Goal: Information Seeking & Learning: Learn about a topic

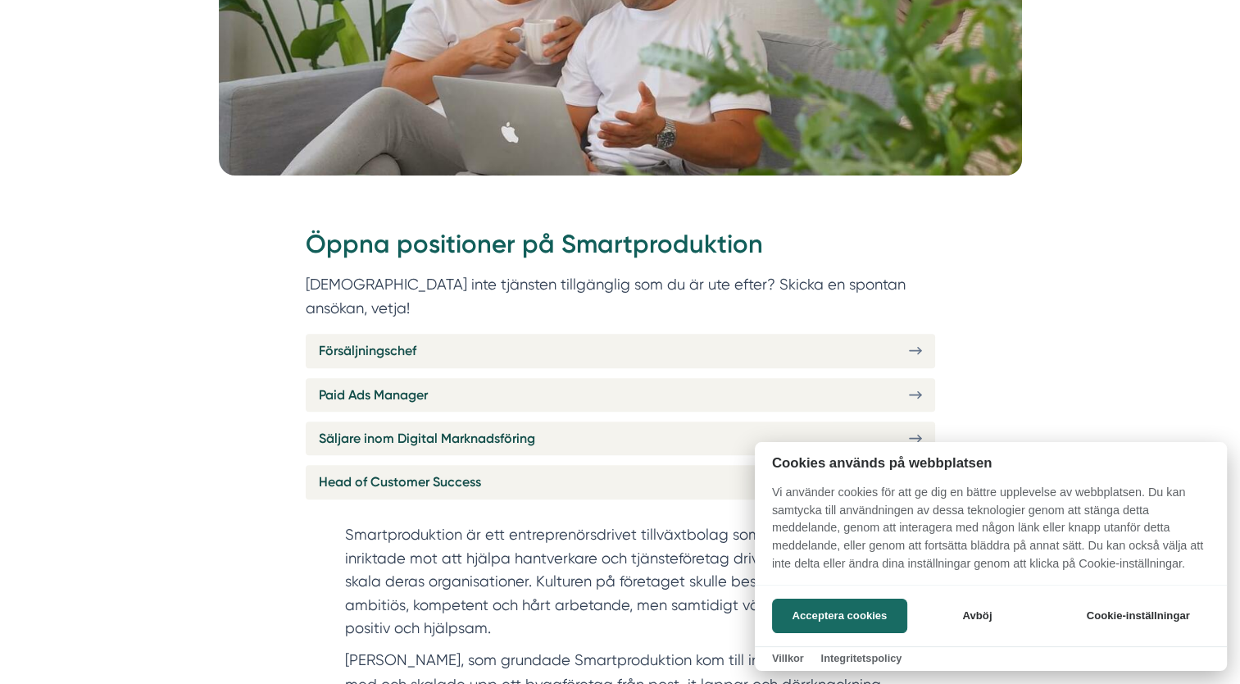
drag, startPoint x: 862, startPoint y: 605, endPoint x: 837, endPoint y: 592, distance: 28.6
click at [862, 605] on button "Acceptera cookies" at bounding box center [839, 615] width 135 height 34
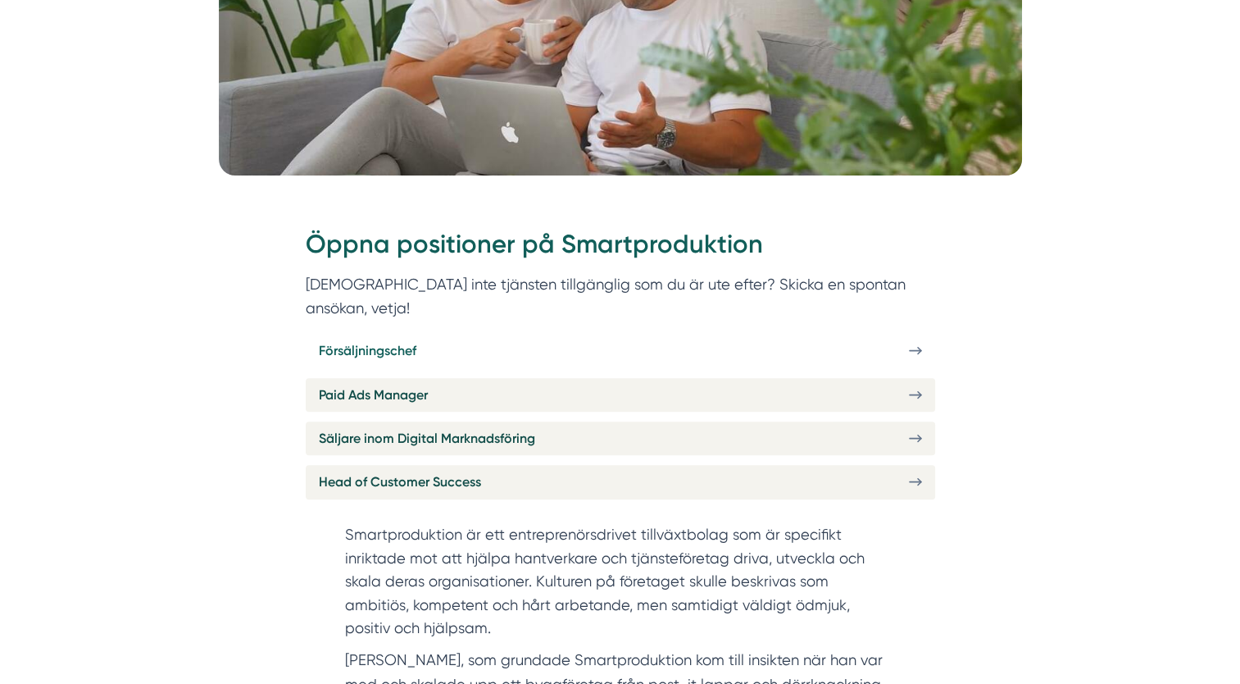
click at [416, 334] on link "Försäljningschef" at bounding box center [620, 351] width 629 height 34
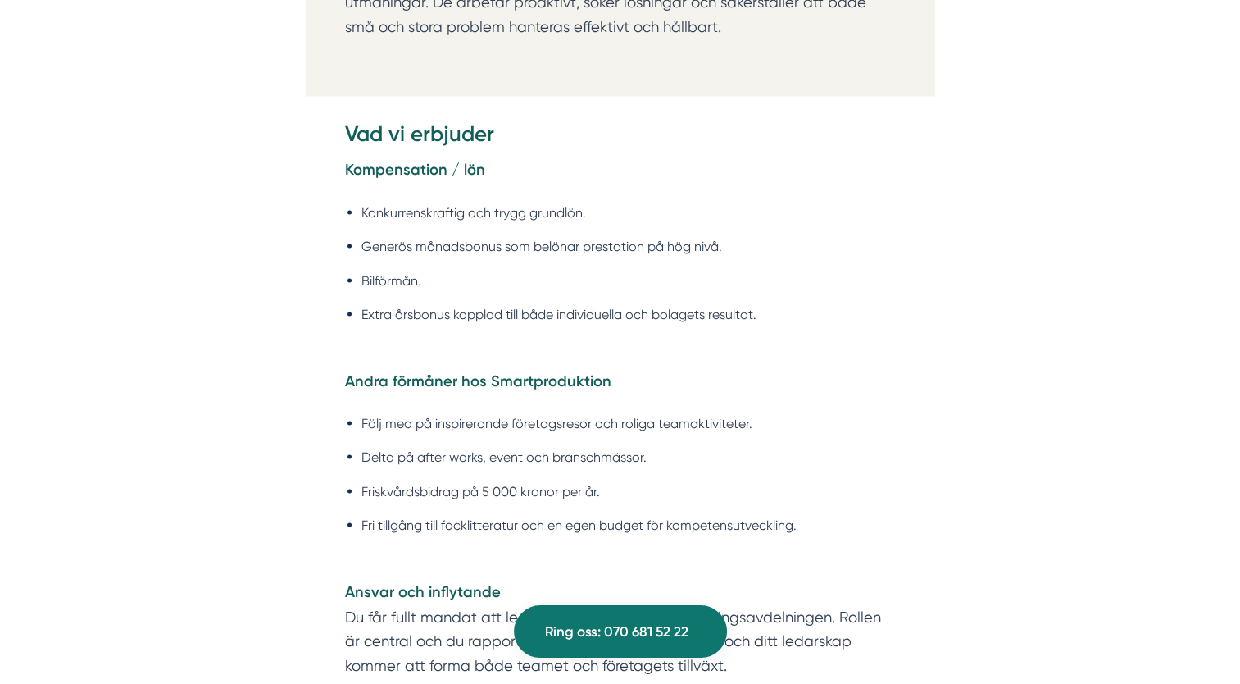
scroll to position [2841, 0]
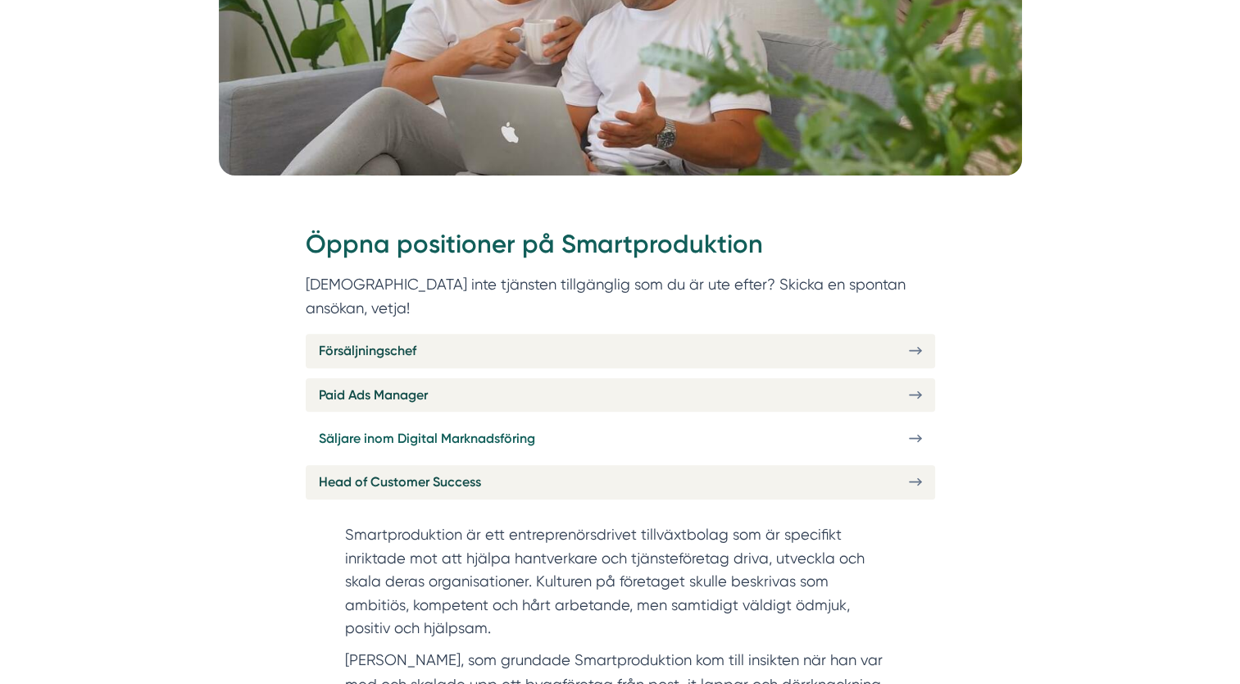
click at [636, 421] on link "Säljare inom Digital Marknadsföring" at bounding box center [620, 438] width 629 height 34
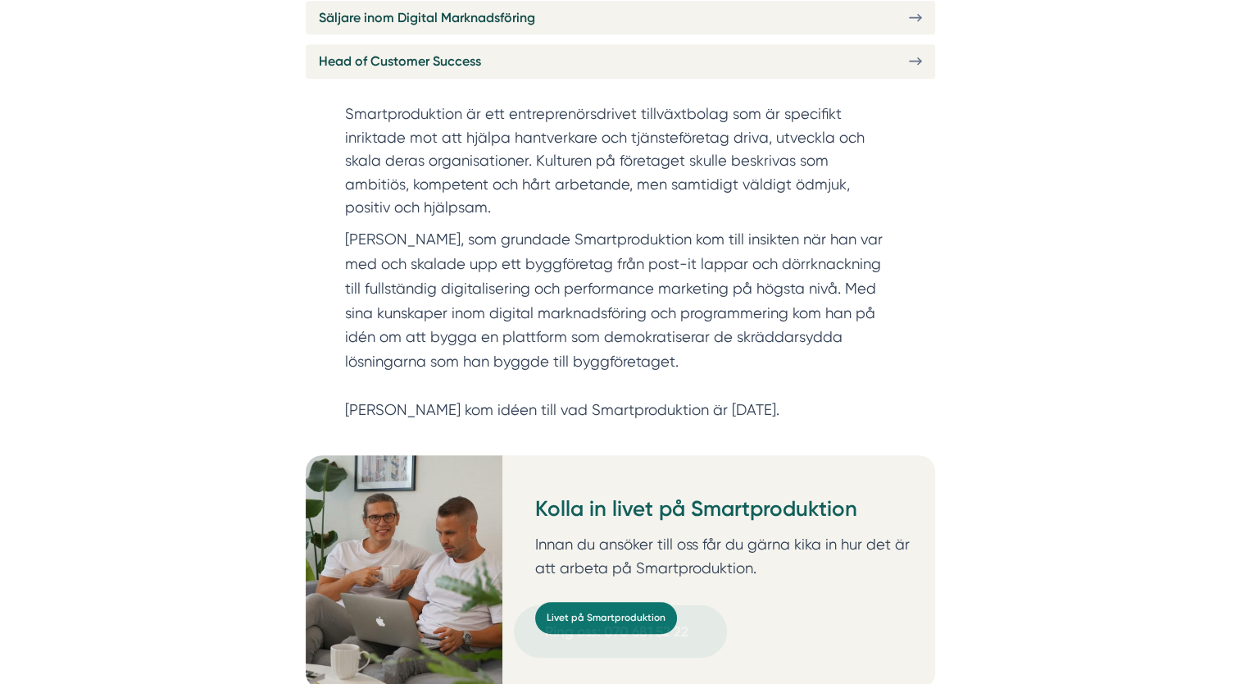
scroll to position [879, 0]
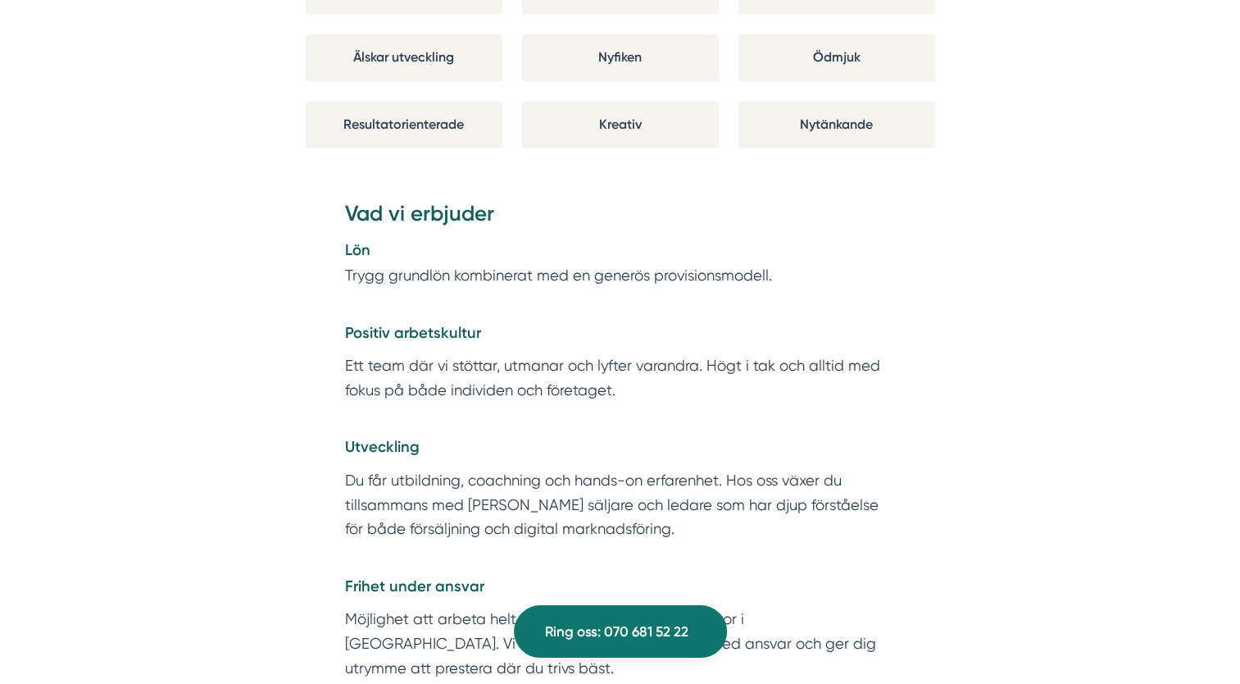
scroll to position [2842, 0]
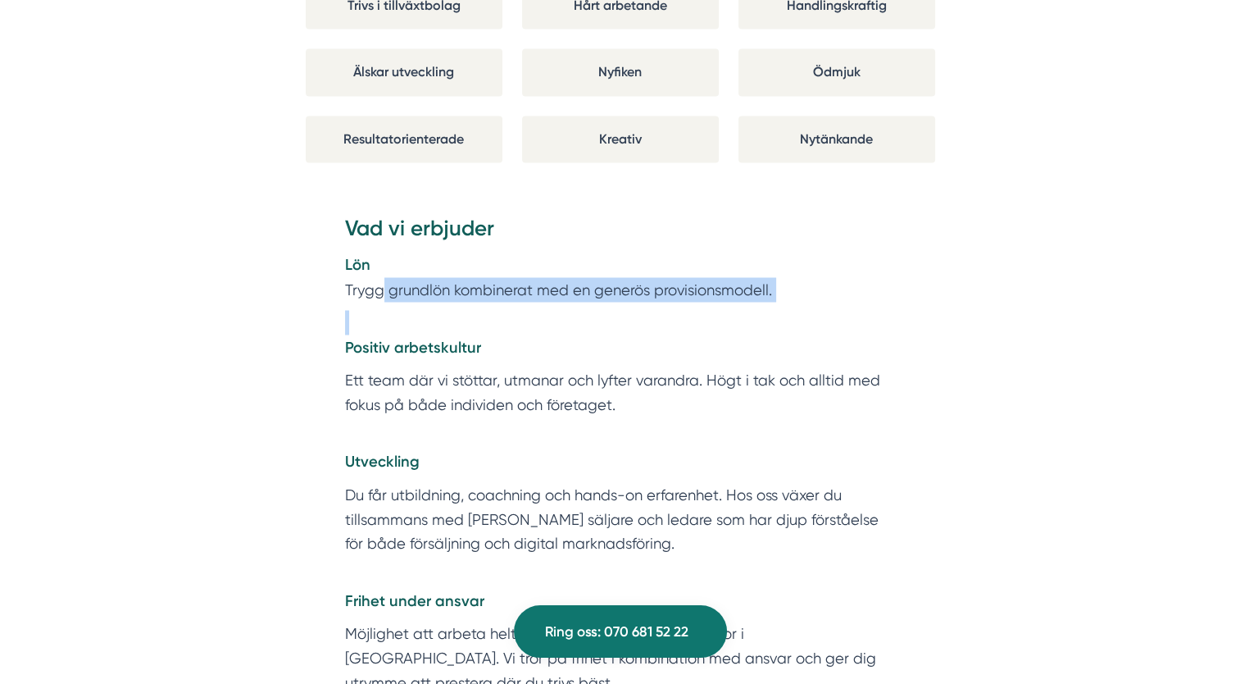
drag, startPoint x: 391, startPoint y: 252, endPoint x: 533, endPoint y: 261, distance: 142.1
click at [533, 261] on div "Vad vi erbjuder Lön Trygg grundlön kombinerat med en generös provisionsmodell. …" at bounding box center [620, 560] width 551 height 693
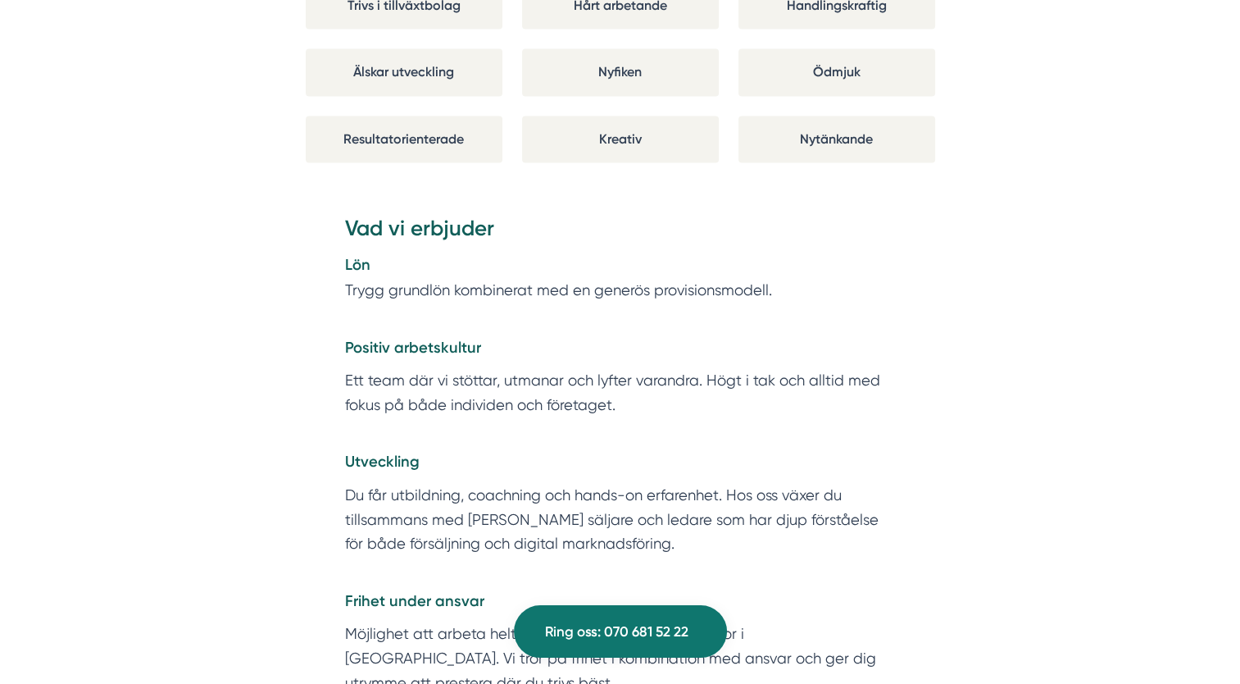
drag, startPoint x: 533, startPoint y: 261, endPoint x: 168, endPoint y: 316, distance: 368.8
click at [168, 316] on div "Om Smartproduktion Vi på Smartproduktion hjälper bygg- och tjänsteföretag att s…" at bounding box center [620, 467] width 1201 height 5175
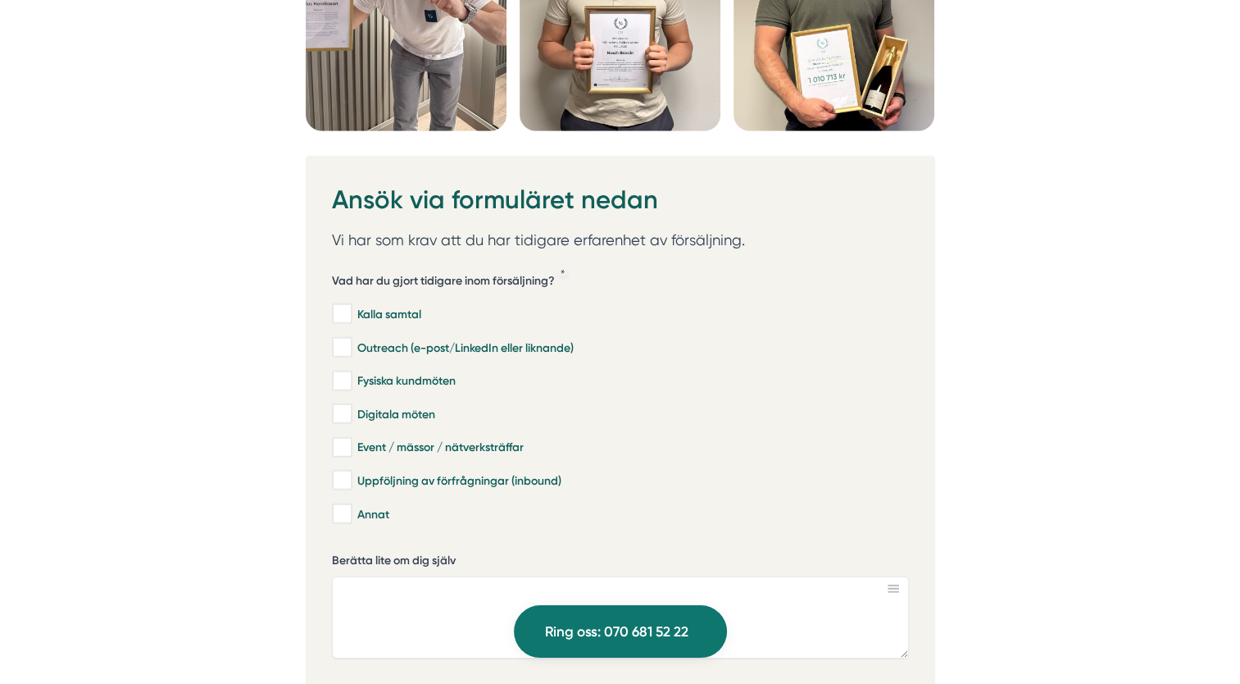
scroll to position [4591, 0]
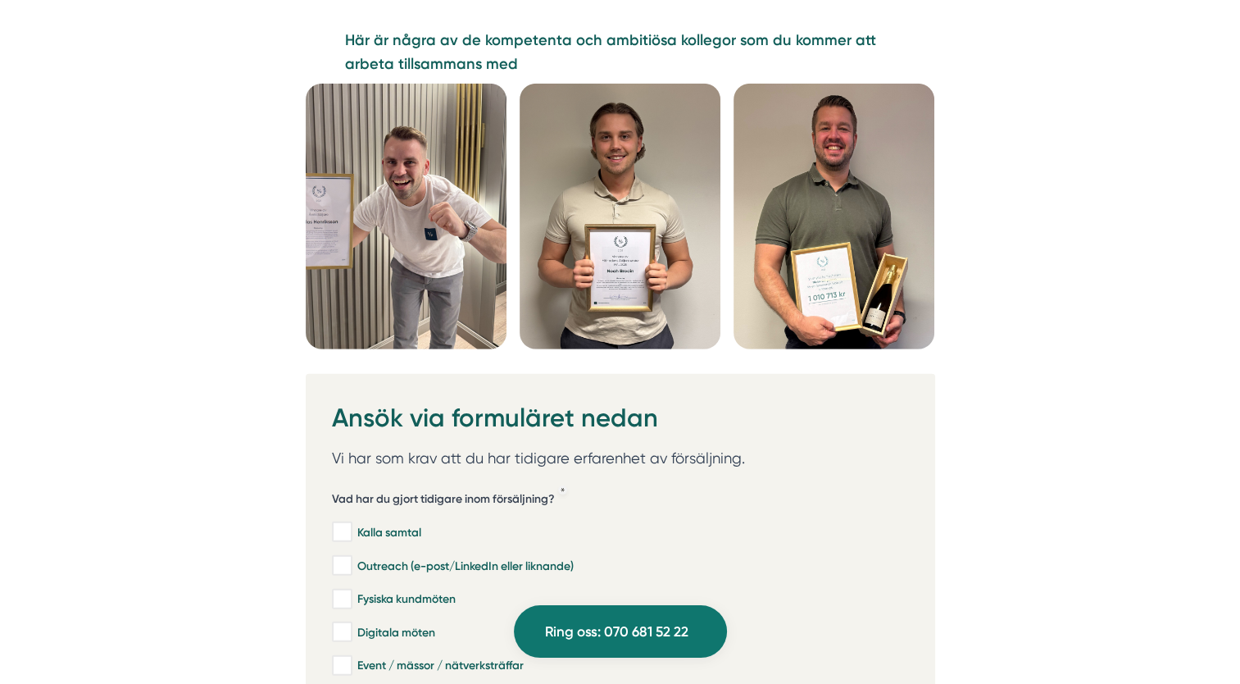
click at [801, 227] on img at bounding box center [833, 217] width 201 height 266
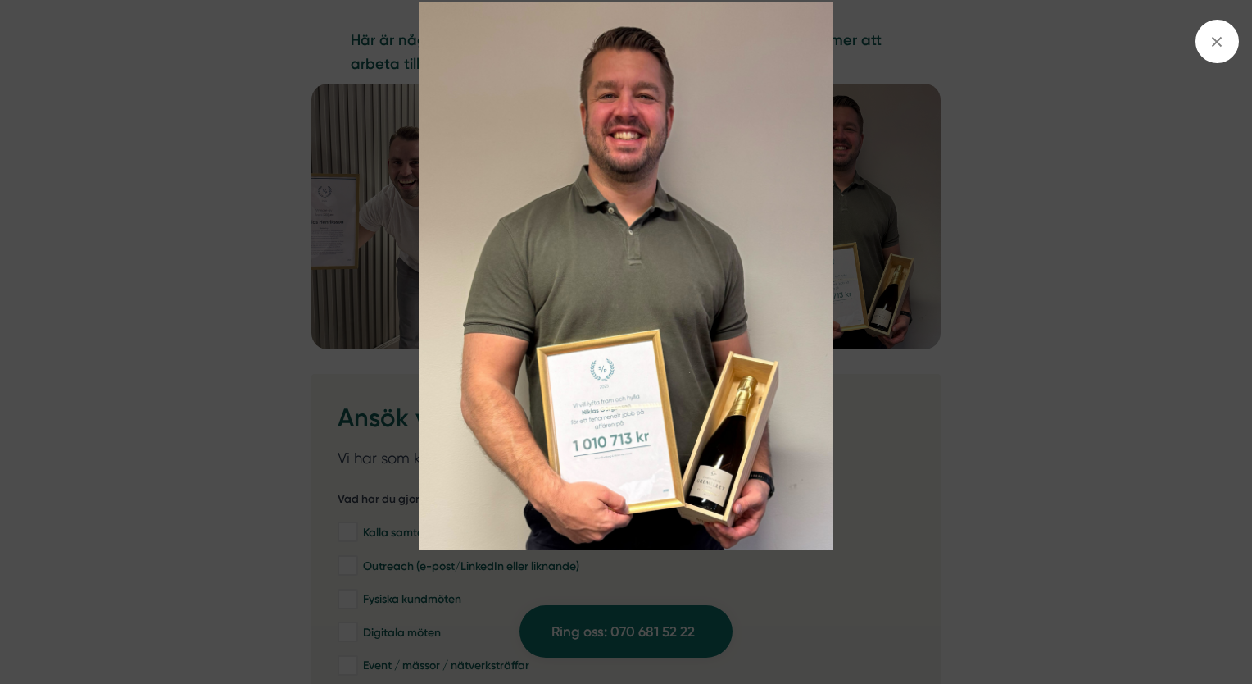
click at [199, 363] on img at bounding box center [626, 275] width 939 height 547
